Goal: Check status: Check status

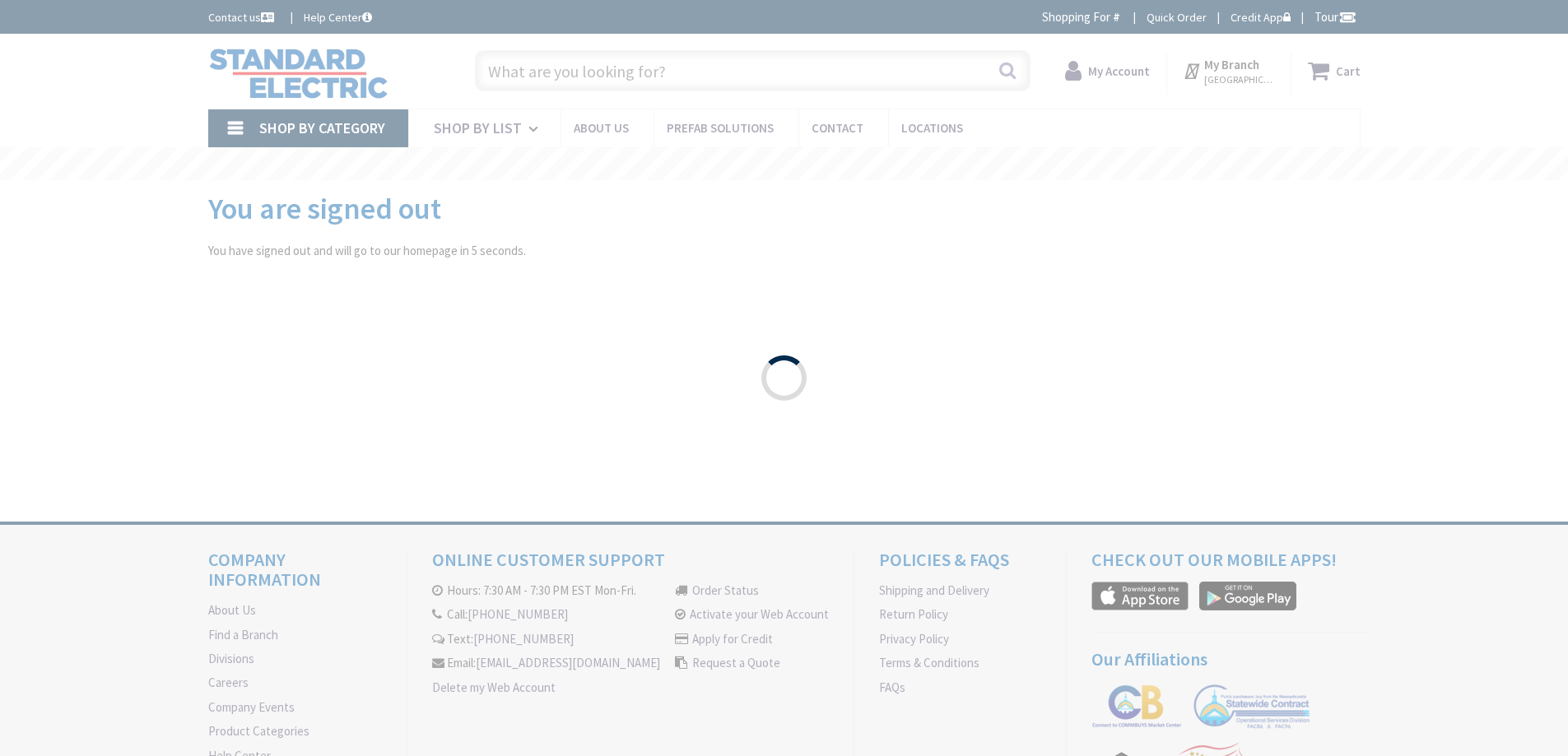
type input "Page [GEOGRAPHIC_DATA], [GEOGRAPHIC_DATA]"
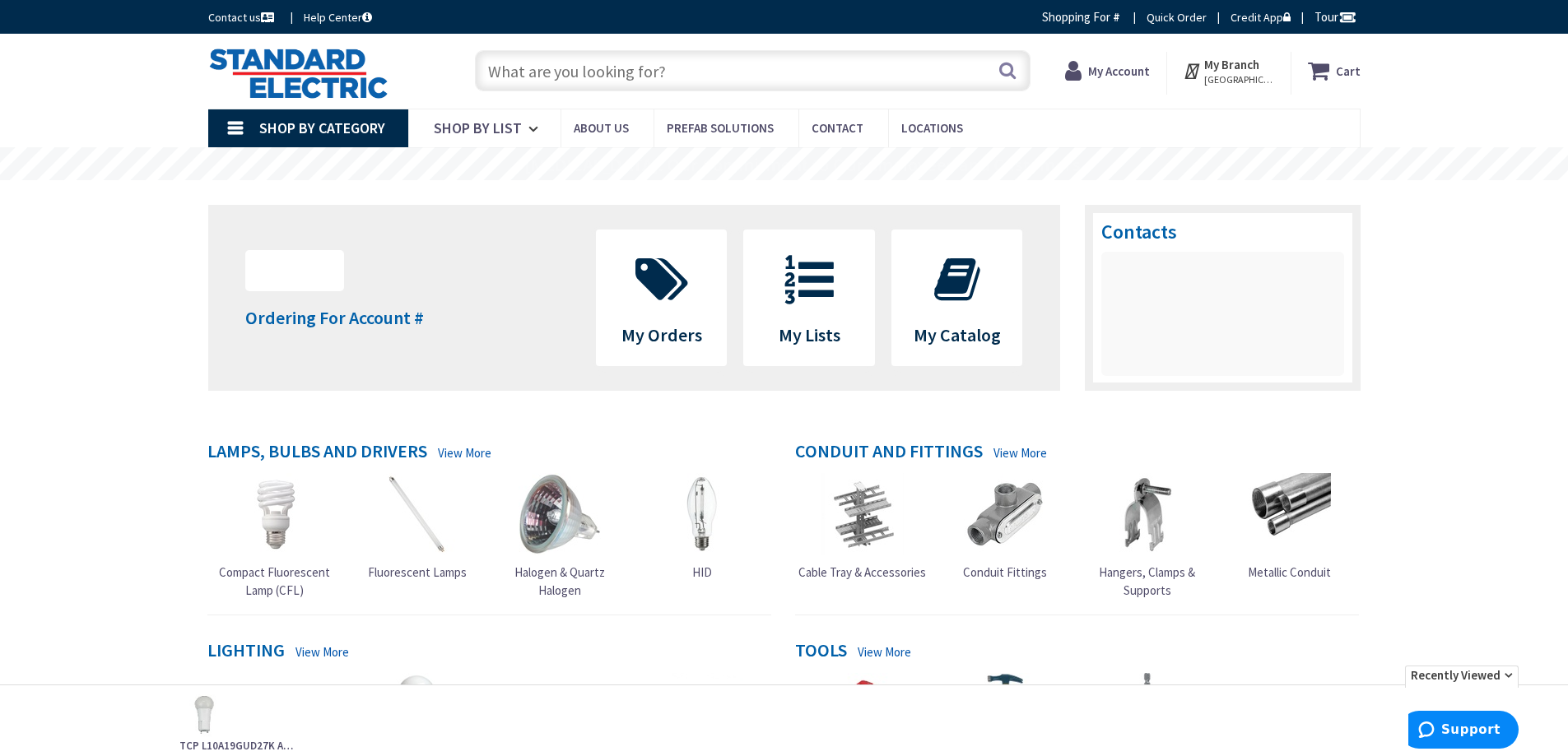
click at [1130, 74] on strong "My Account" at bounding box center [1119, 71] width 61 height 16
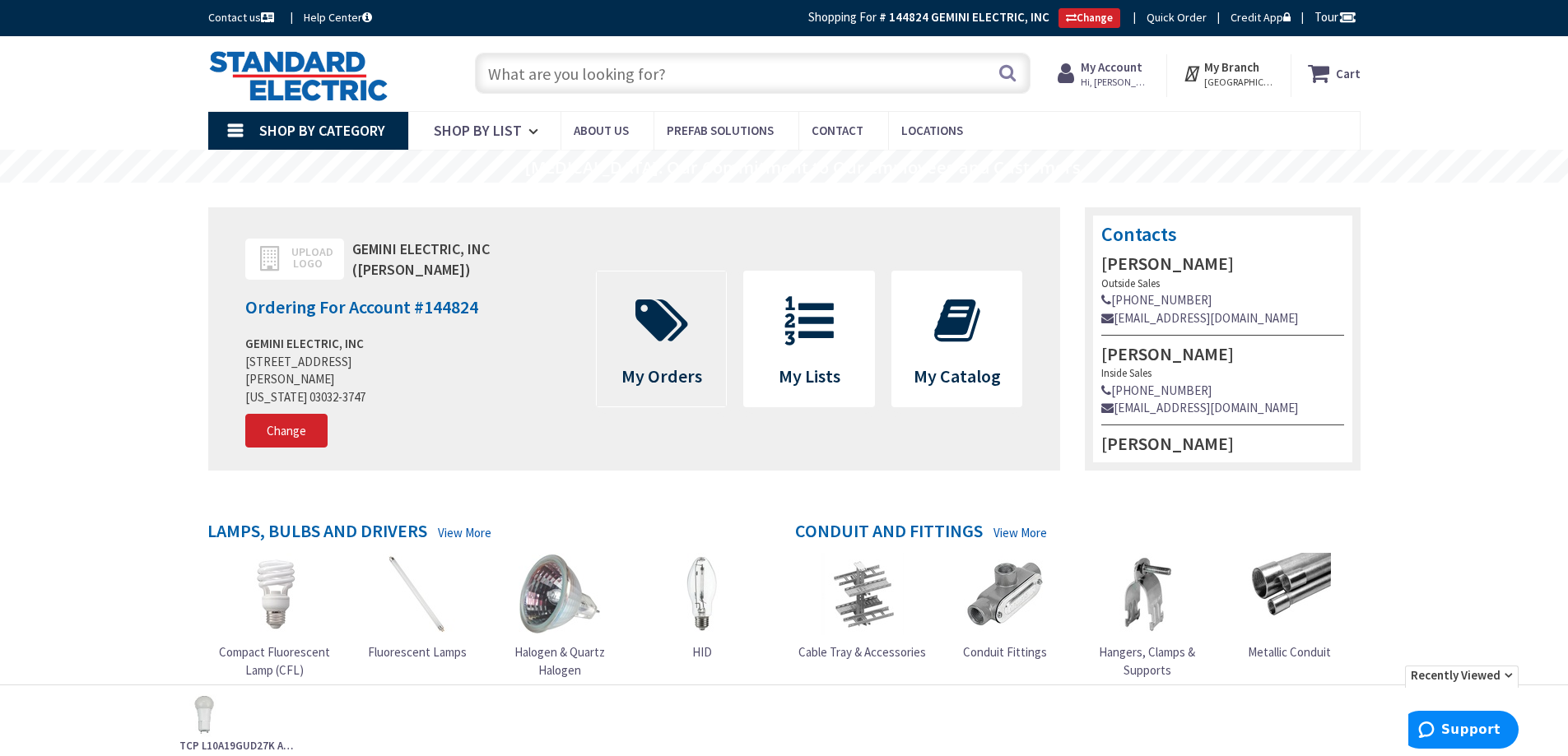
click at [653, 368] on span "My Orders" at bounding box center [661, 376] width 81 height 23
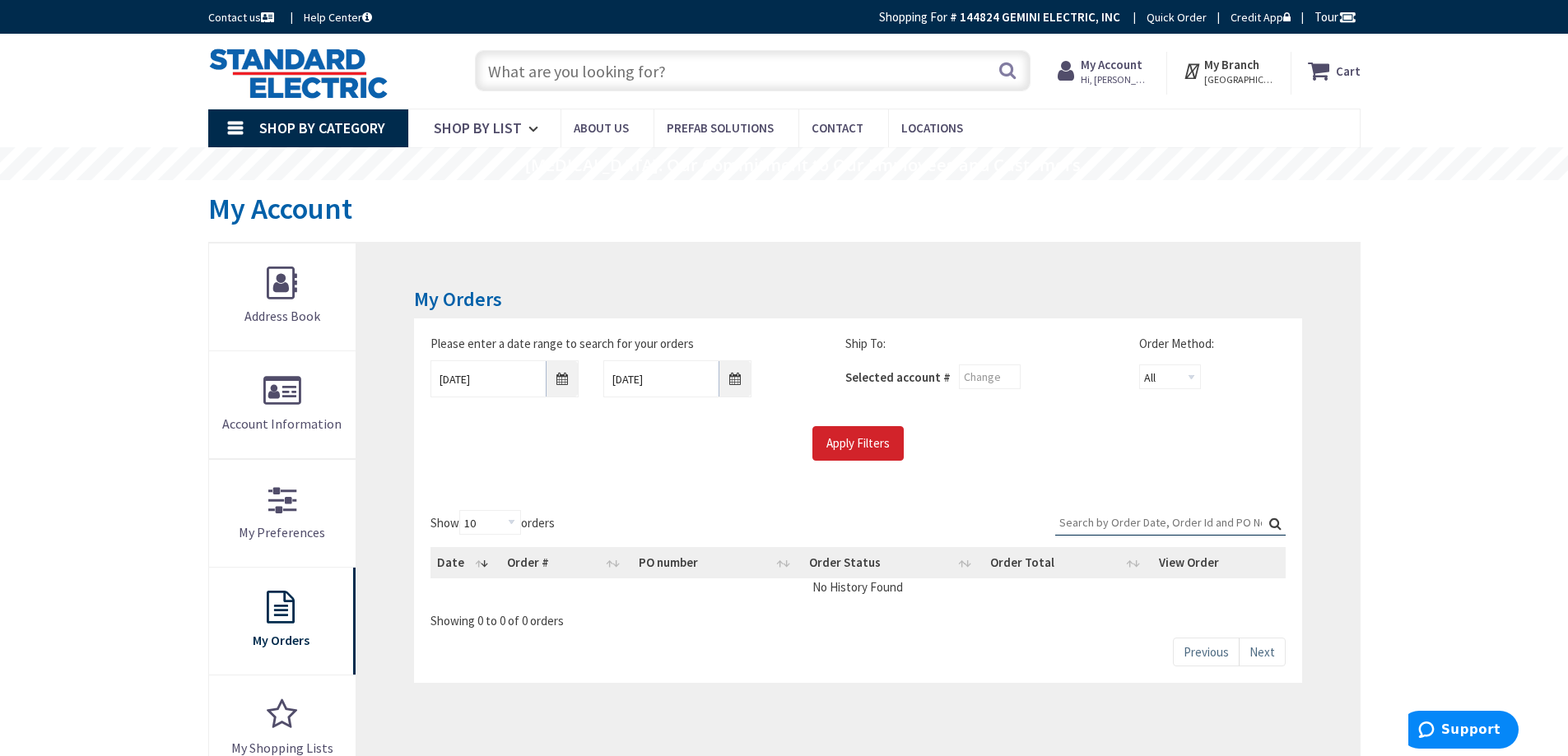
click at [1182, 520] on input "Search:" at bounding box center [1170, 522] width 231 height 25
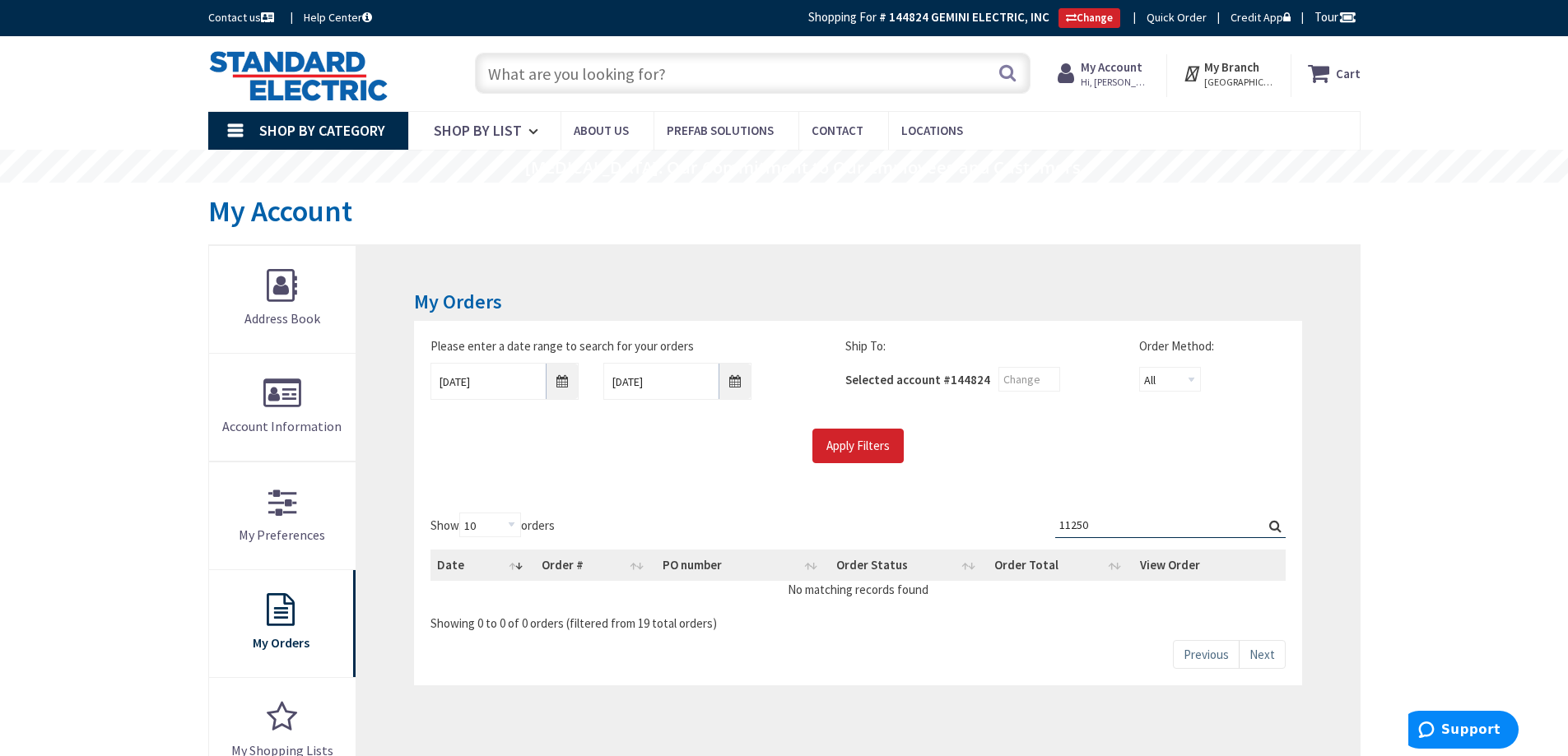
drag, startPoint x: 1107, startPoint y: 522, endPoint x: 948, endPoint y: 525, distance: 159.0
click at [948, 525] on div "Show 10 25 50 100 orders Search: 11250 Date Order # PO number Order Status Orde…" at bounding box center [858, 573] width 855 height 119
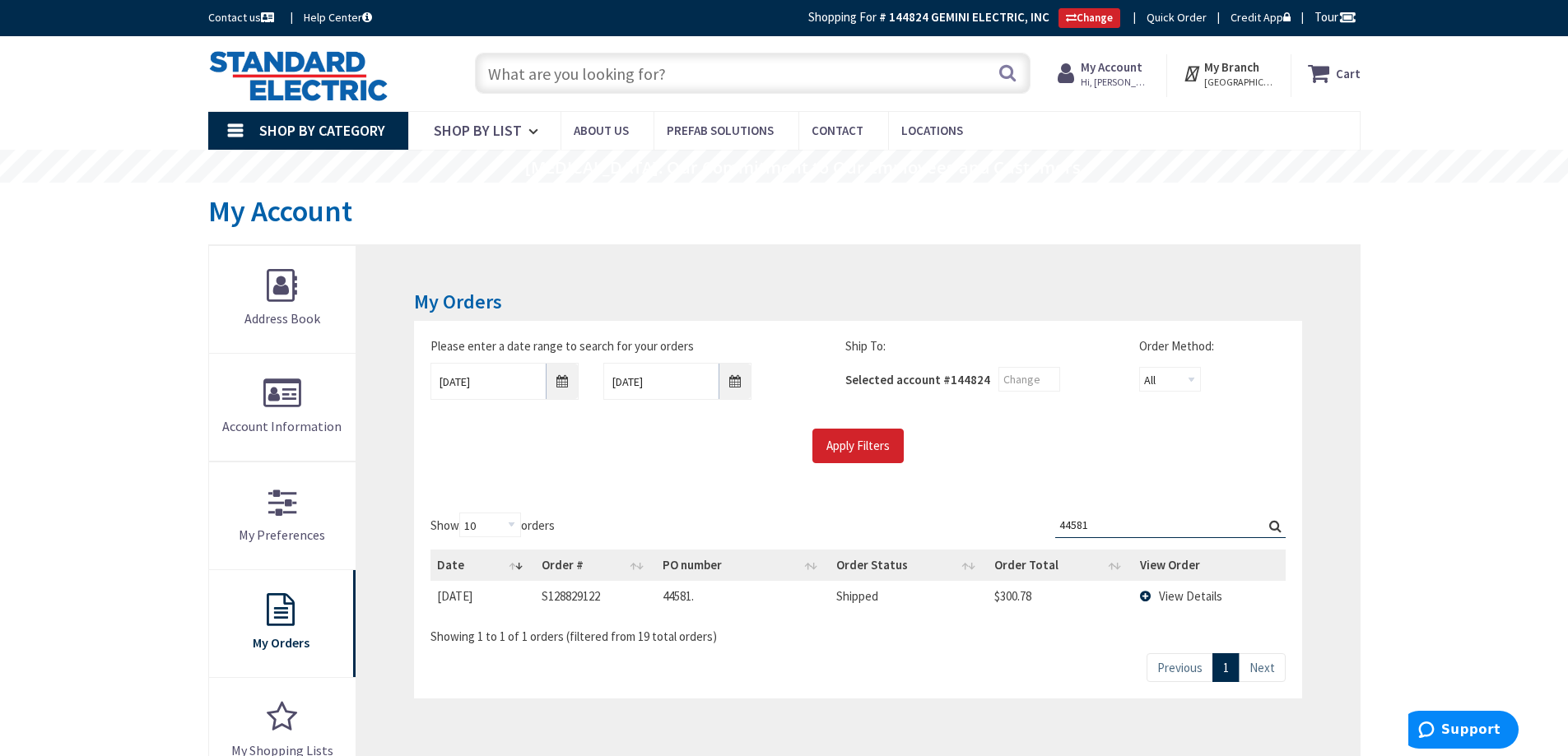
type input "44581"
click at [1169, 596] on span "View Details" at bounding box center [1191, 596] width 63 height 16
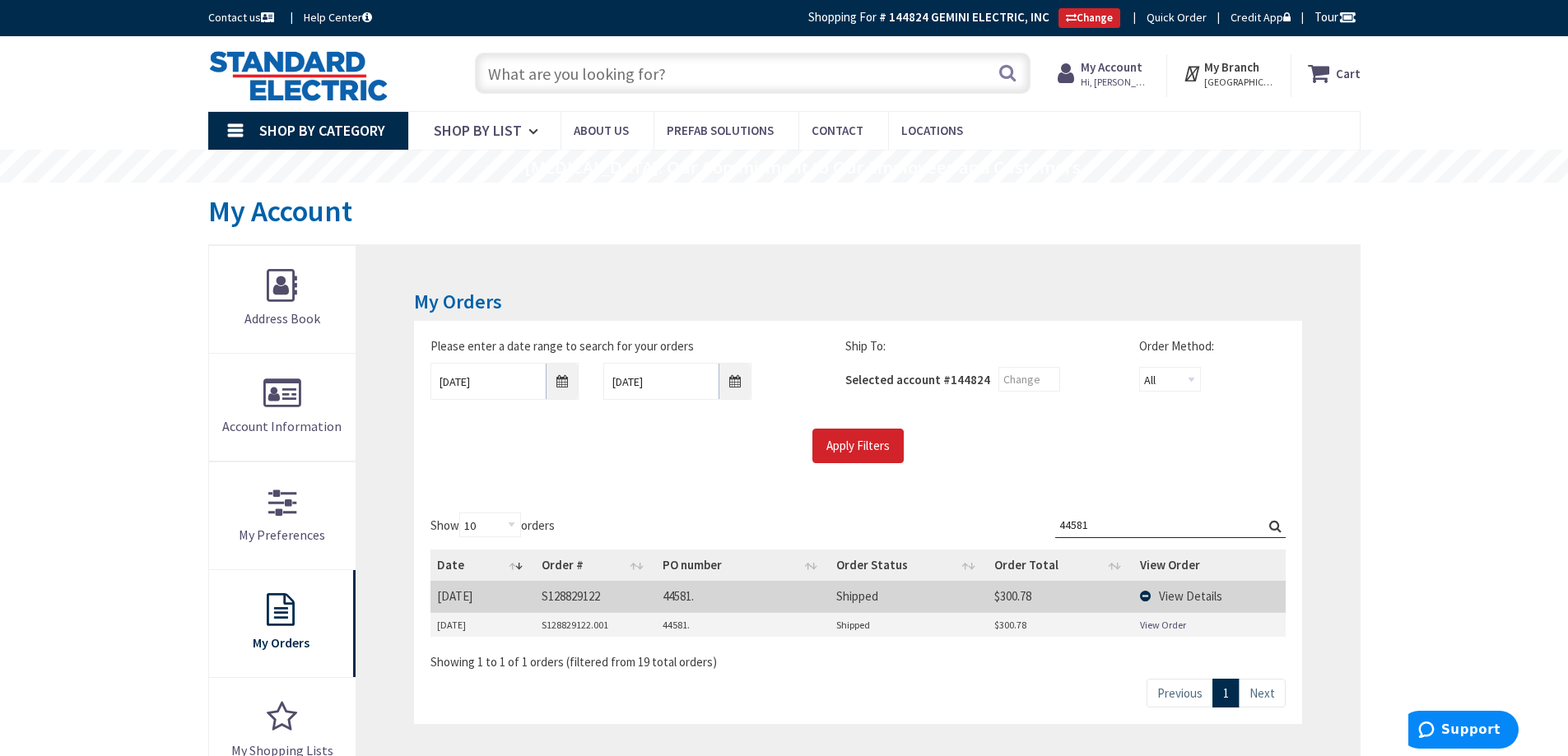
click at [1158, 628] on link "View Order" at bounding box center [1163, 625] width 47 height 14
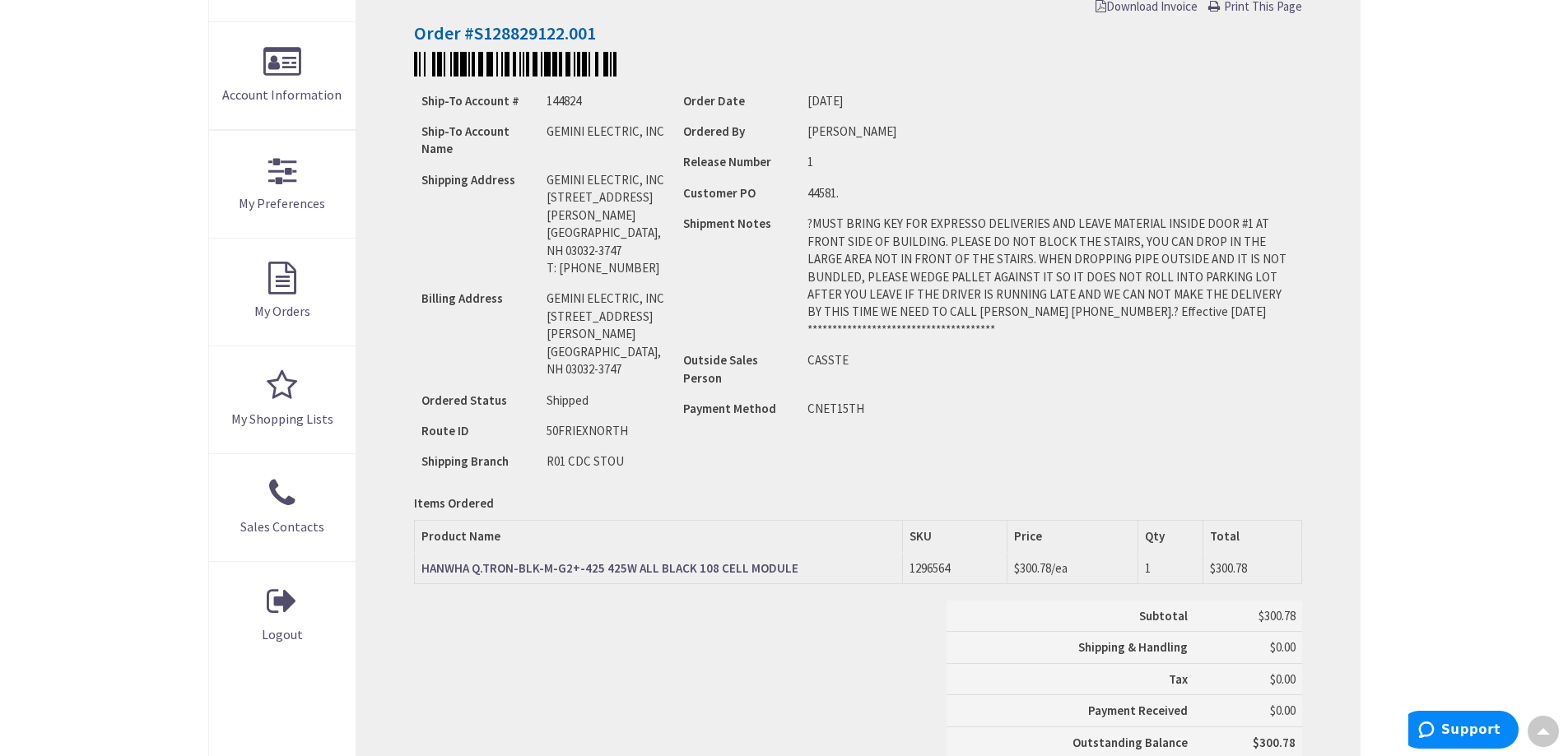
scroll to position [493, 0]
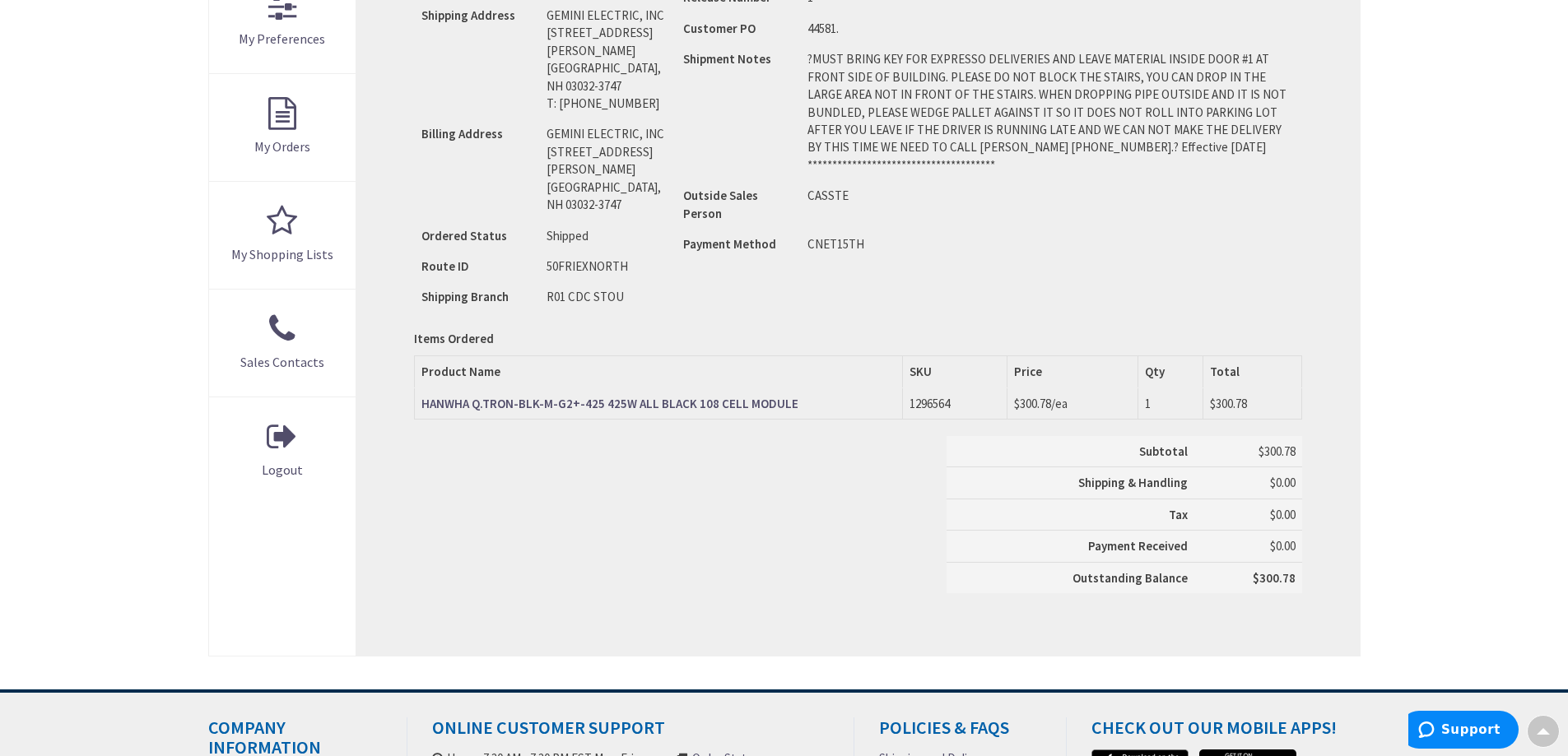
click at [686, 406] on strong "HANWHA Q.TRON-BLK-M-G2+-425 425W ALL BLACK 108 CELL MODULE" at bounding box center [610, 403] width 377 height 16
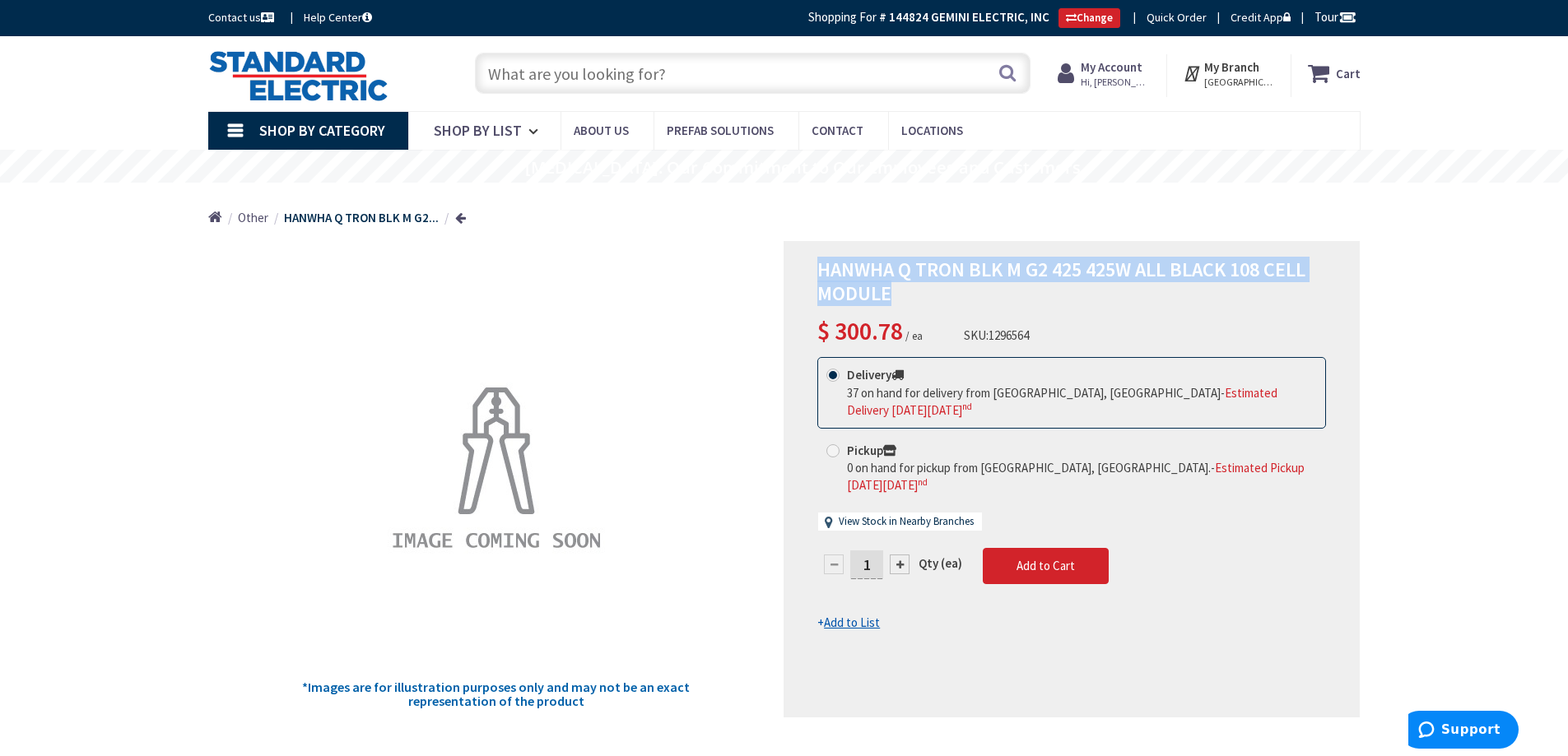
drag, startPoint x: 896, startPoint y: 292, endPoint x: 816, endPoint y: 271, distance: 82.7
click at [816, 271] on div "HANWHA Q TRON BLK M G2 425 425W ALL BLACK 108 CELL MODULE $ 300.78 / ea SKU: 12…" at bounding box center [1072, 479] width 576 height 477
copy span "HANWHA Q TRON BLK M G2 425 425W ALL BLACK 108 CELL MODULE"
click at [569, 72] on input "text" at bounding box center [752, 74] width 556 height 41
paste input "HANWHA Q TRON BLK M G2 425 425W ALL BLACK 108 CELL MODULE"
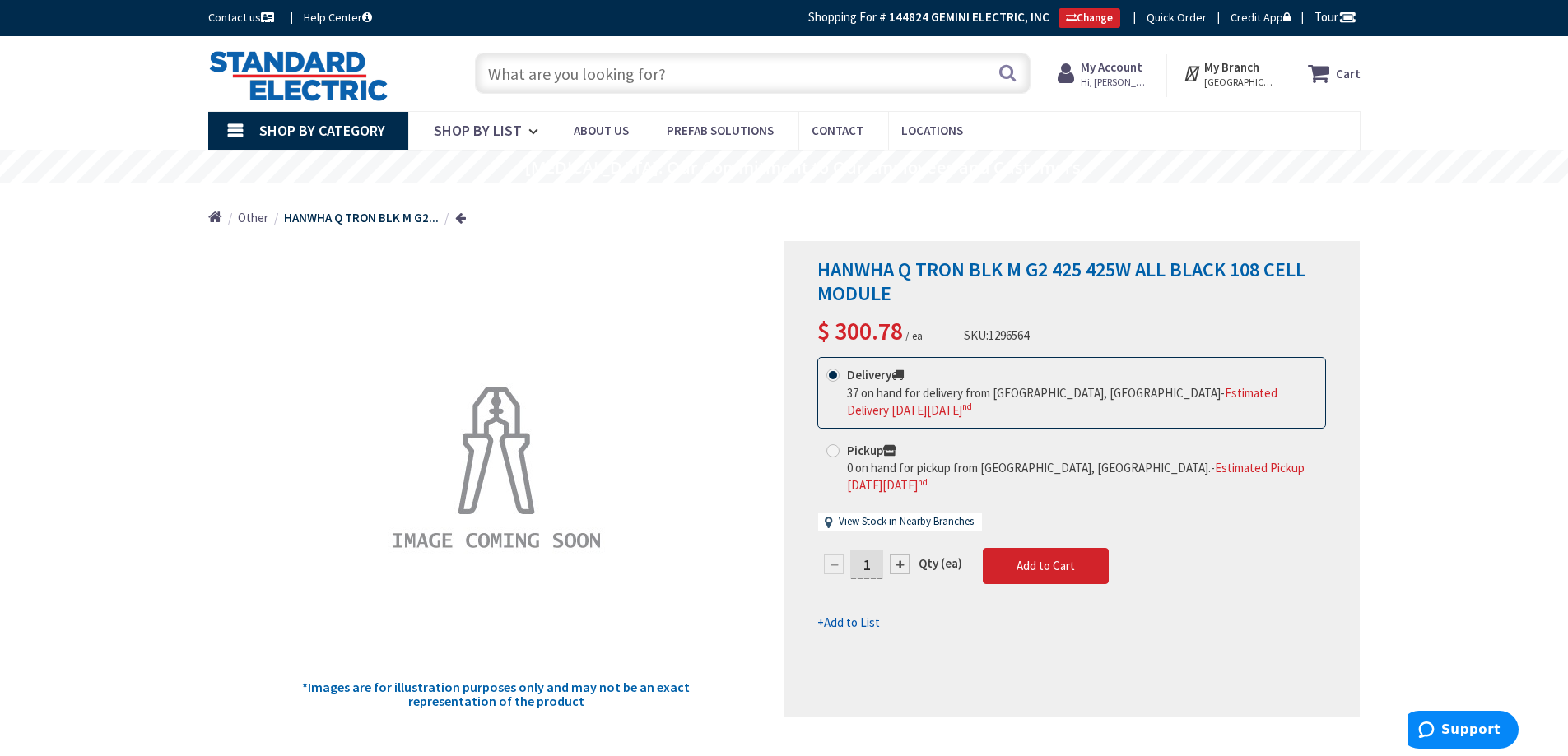
type input "HANWHA Q TRON BLK M G2 425 425W ALL BLACK 108 CELL MODULE"
